Goal: Transaction & Acquisition: Purchase product/service

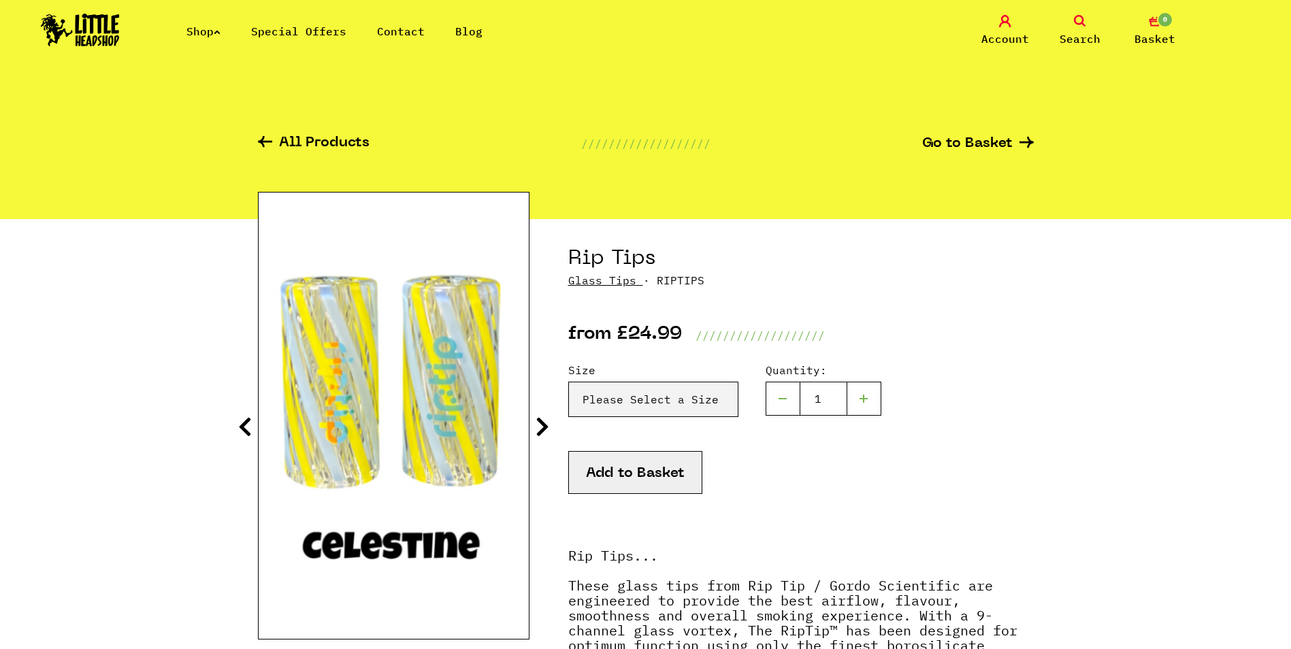
click at [103, 23] on img at bounding box center [80, 30] width 79 height 33
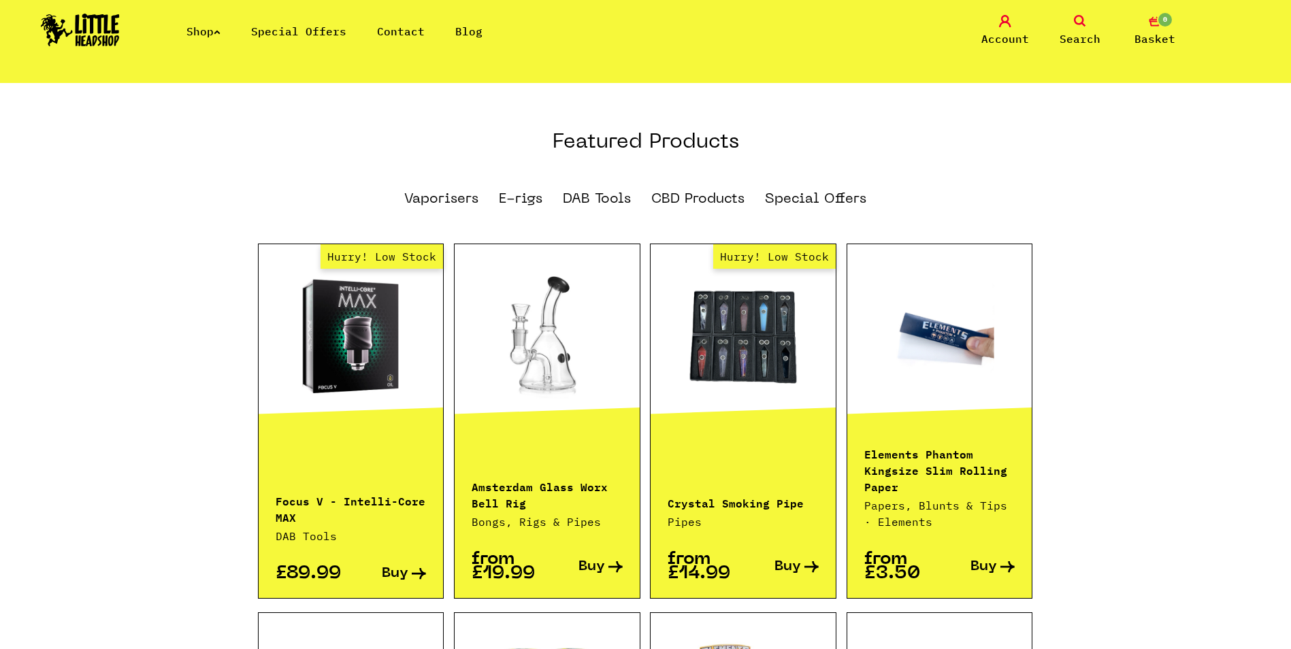
scroll to position [817, 0]
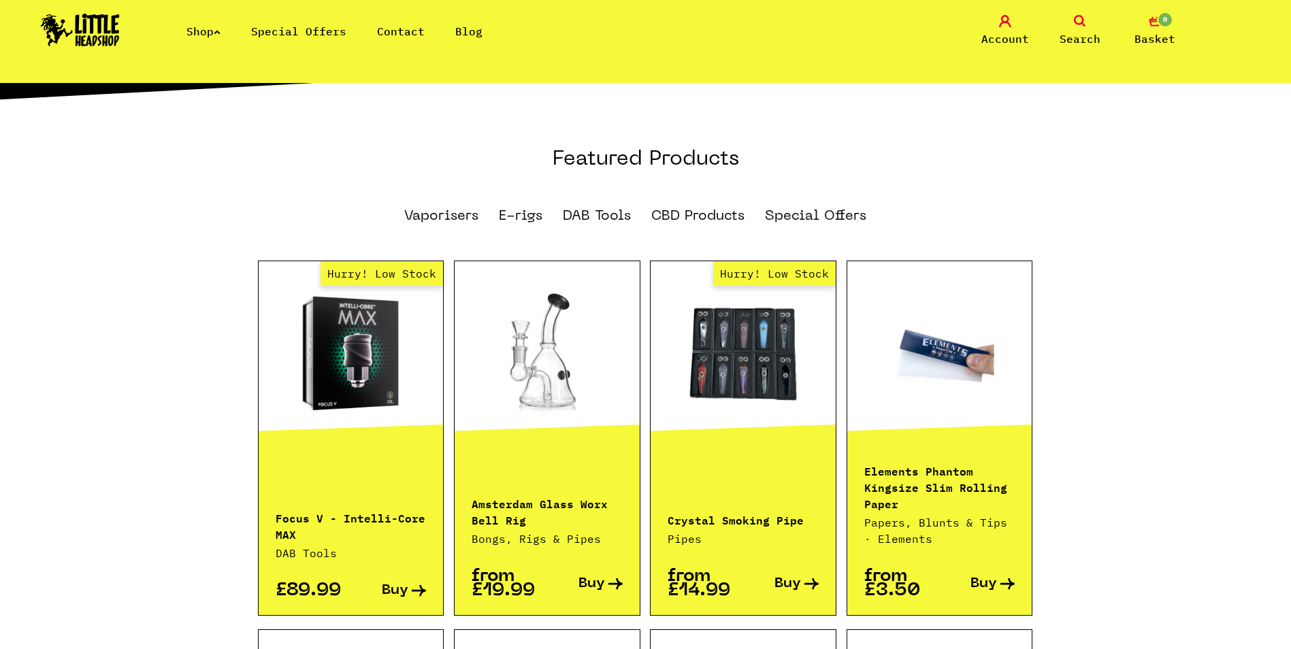
click at [221, 31] on icon at bounding box center [217, 31] width 7 height 5
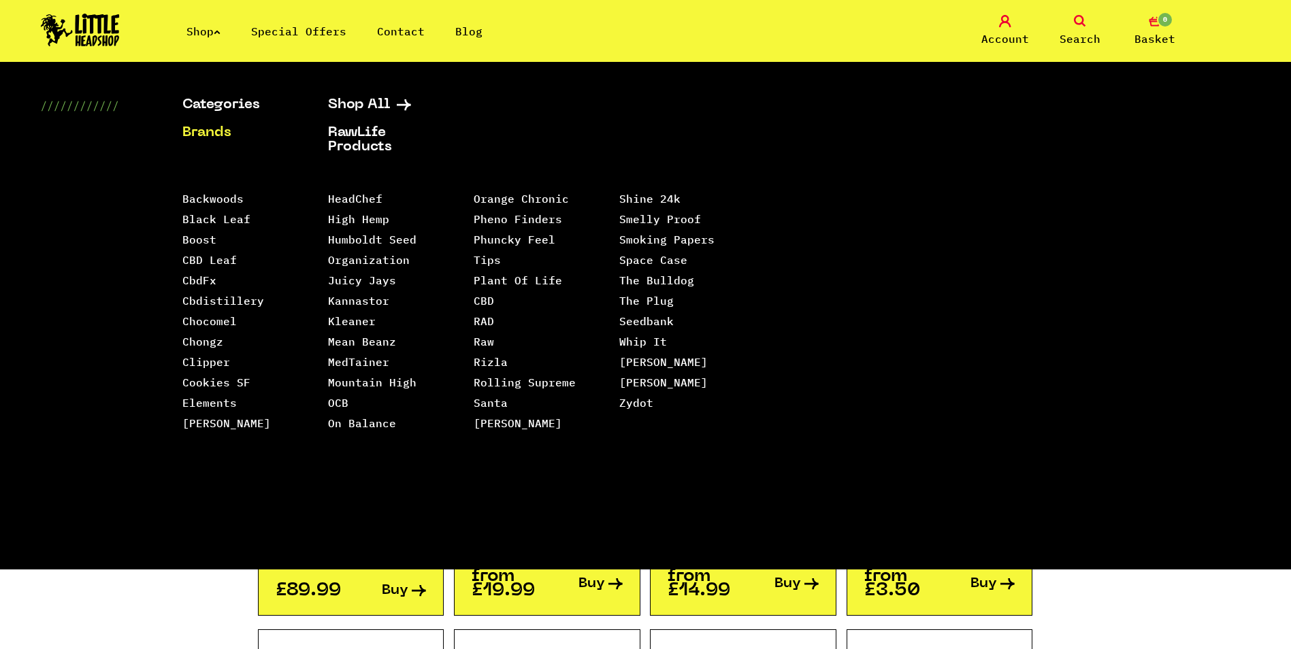
click at [118, 25] on img at bounding box center [80, 30] width 79 height 33
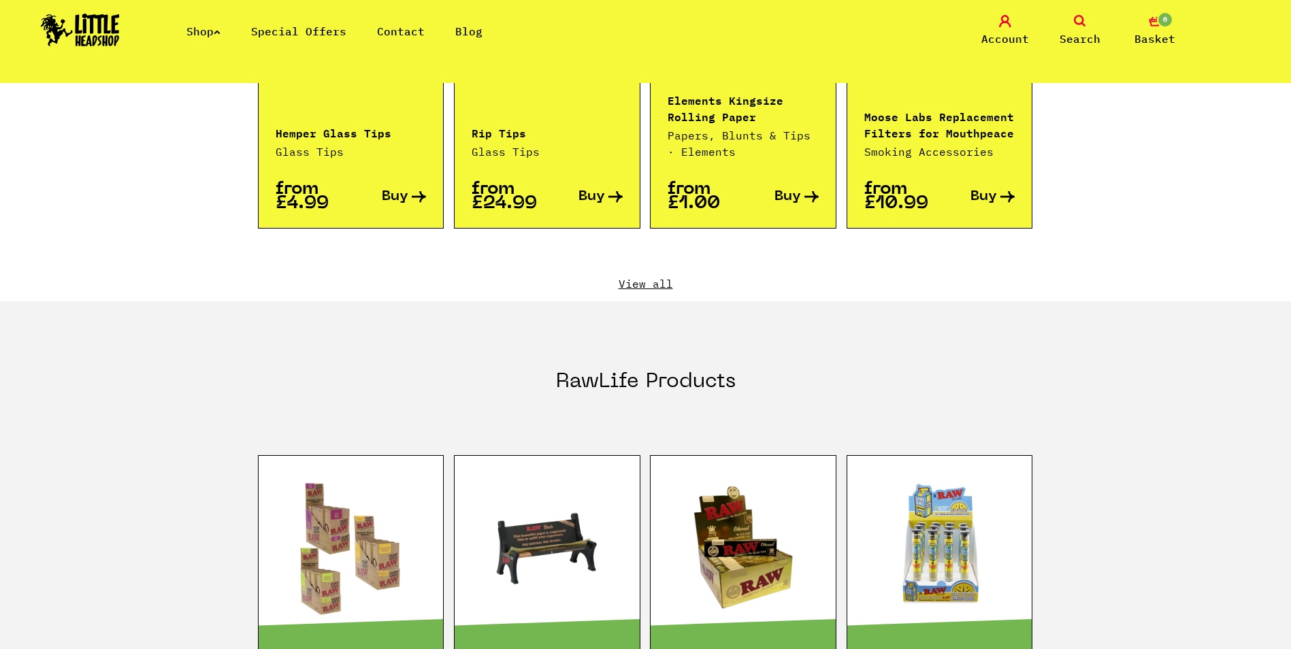
scroll to position [1467, 0]
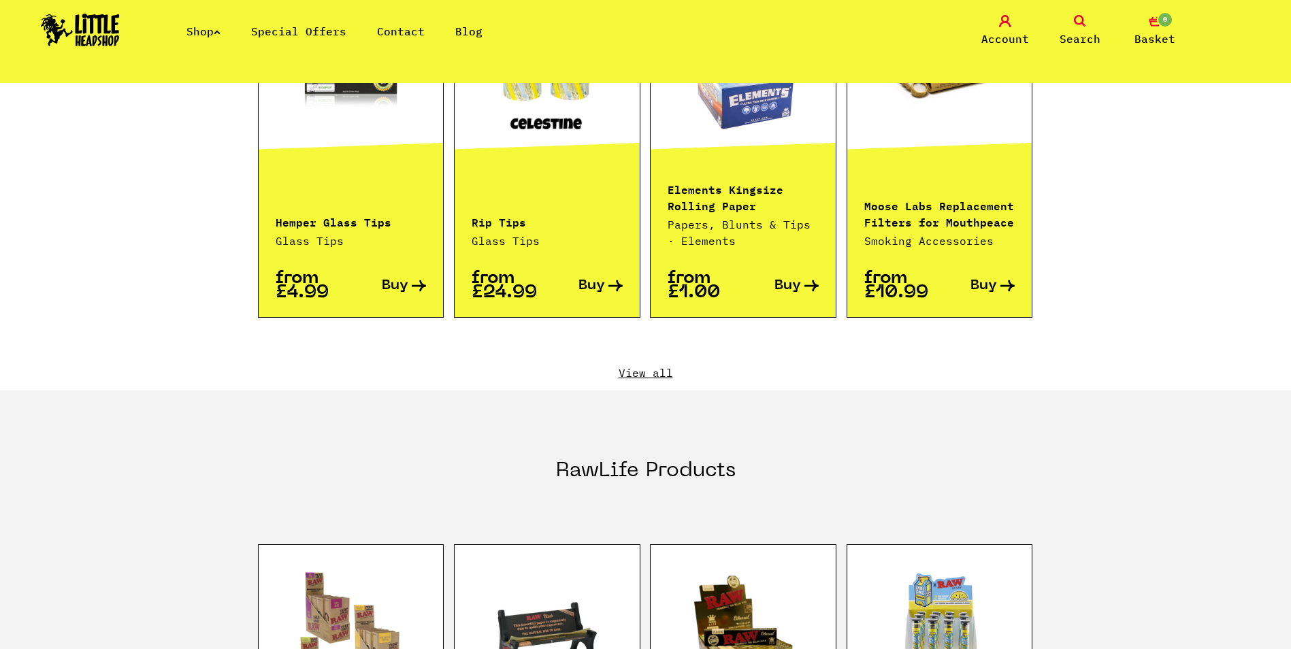
click at [653, 365] on link "View all" at bounding box center [646, 372] width 776 height 15
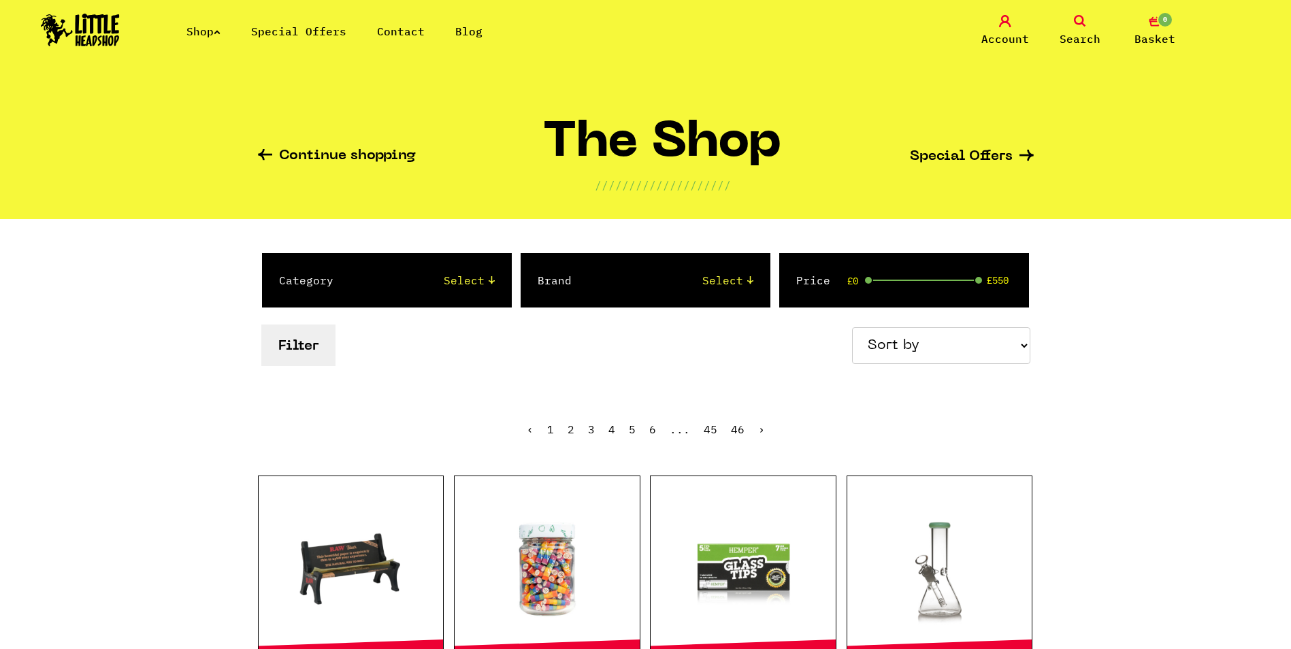
select select "newest"
click at [854, 327] on select "Sort by Price - Low to High Price - High to Low Newest Products" at bounding box center [941, 345] width 178 height 37
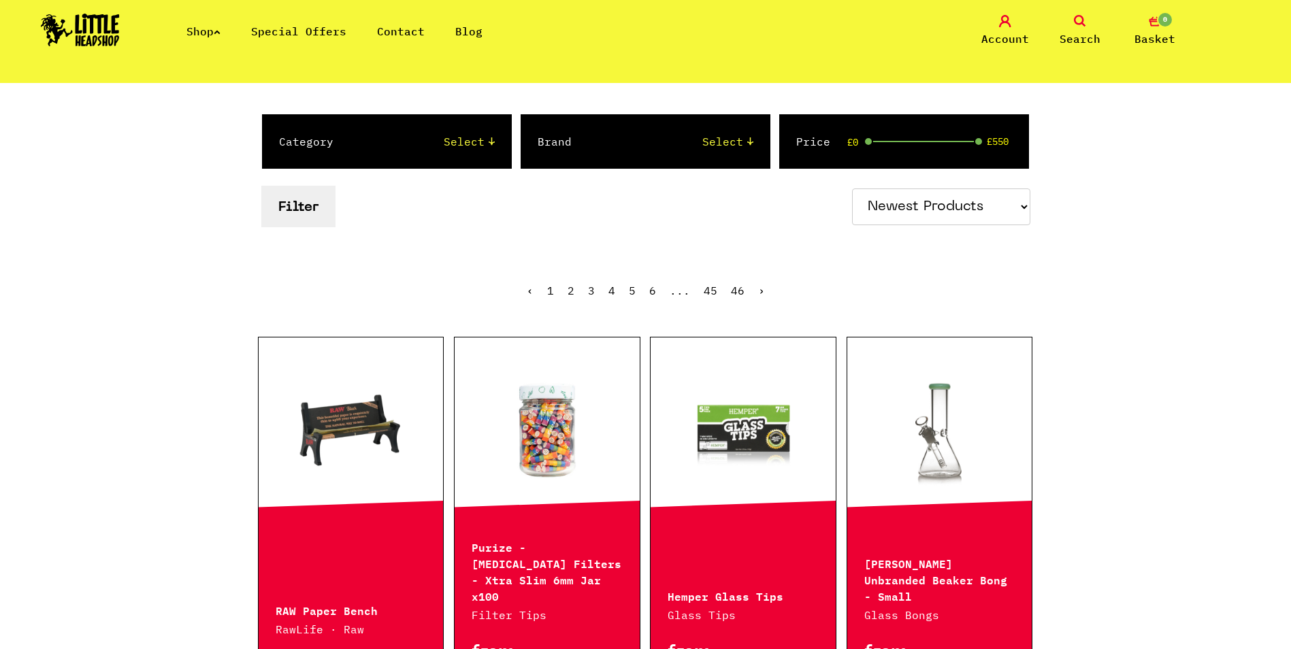
scroll to position [204, 0]
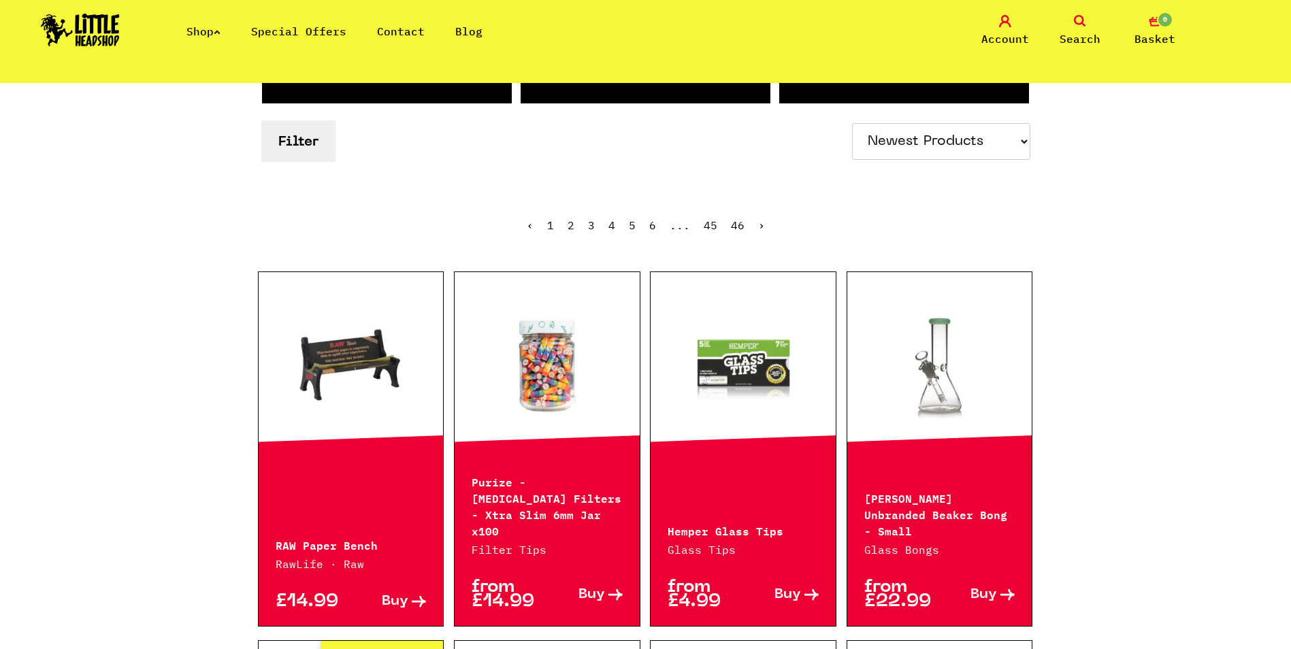
click at [353, 350] on link at bounding box center [351, 364] width 185 height 136
